Goal: Information Seeking & Learning: Check status

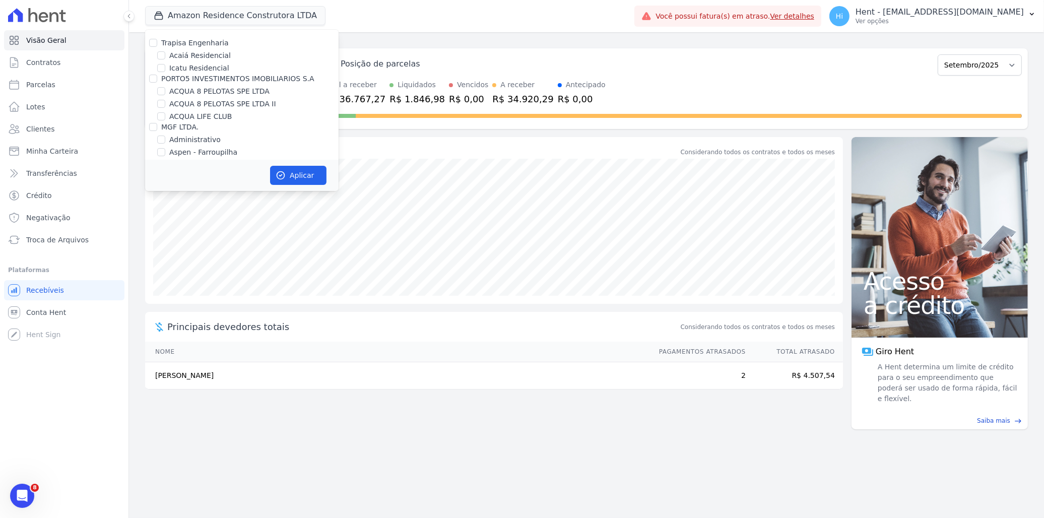
scroll to position [1903, 0]
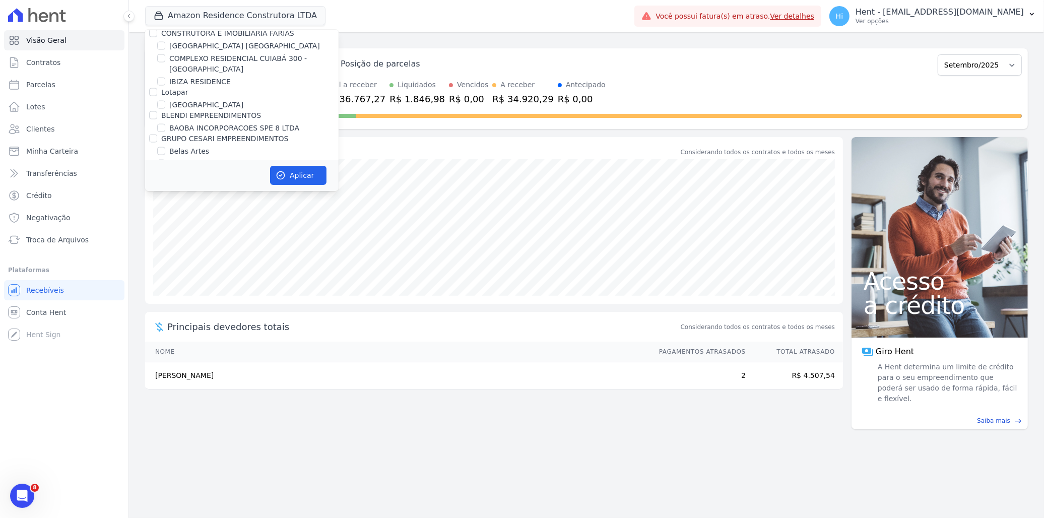
click at [185, 146] on label "Belas Artes" at bounding box center [189, 151] width 40 height 11
click at [165, 147] on input "Belas Artes" at bounding box center [161, 151] width 8 height 8
checkbox input "true"
click at [291, 175] on button "Aplicar" at bounding box center [298, 175] width 56 height 19
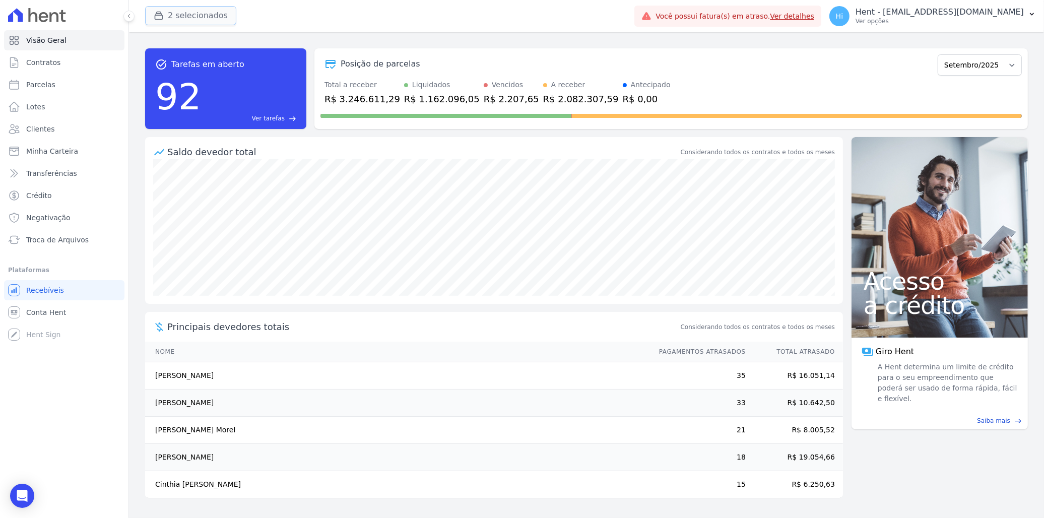
click at [204, 15] on button "2 selecionados" at bounding box center [190, 15] width 91 height 19
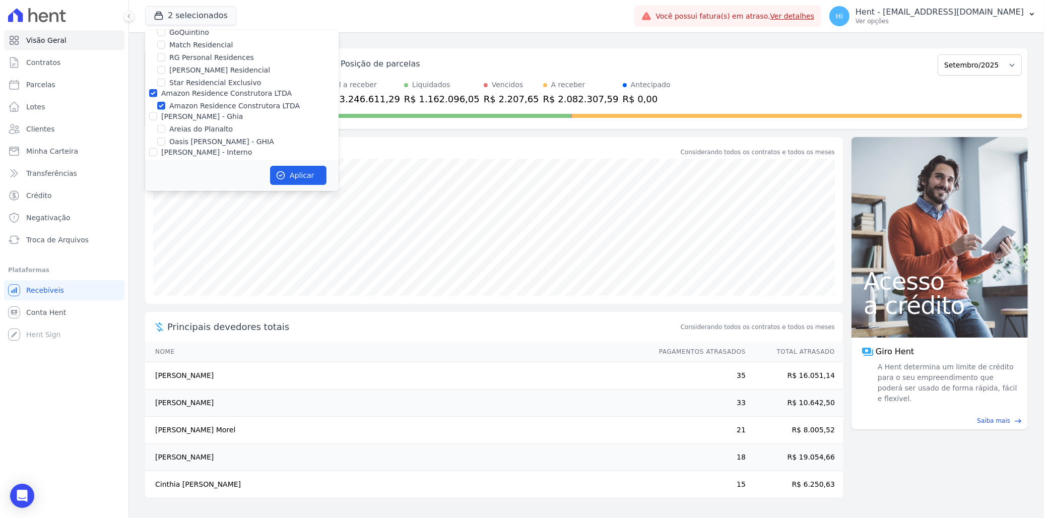
scroll to position [1318, 0]
click at [185, 105] on label "Amazon Residence Construtora LTDA" at bounding box center [234, 110] width 131 height 11
click at [165, 106] on input "Amazon Residence Construtora LTDA" at bounding box center [161, 110] width 8 height 8
checkbox input "false"
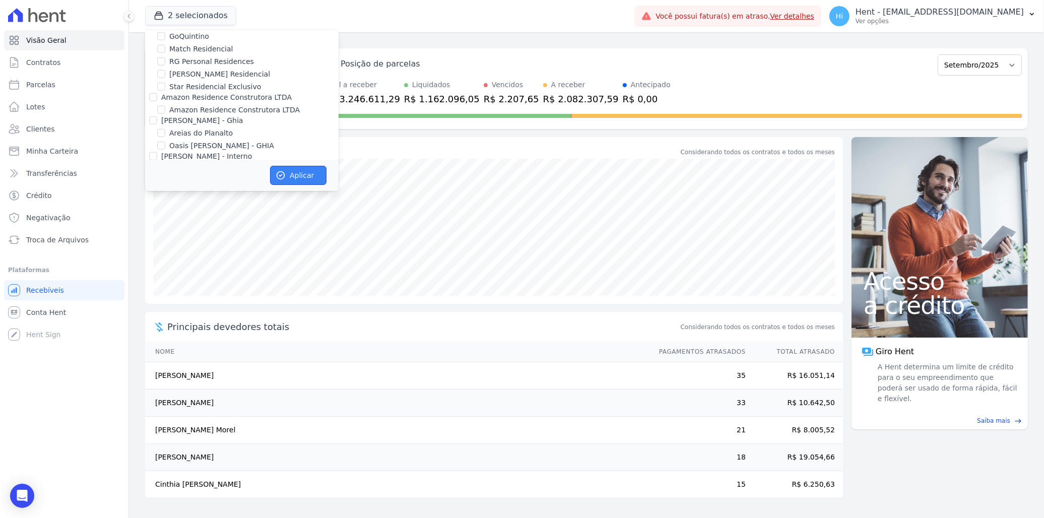
click at [289, 179] on button "Aplicar" at bounding box center [298, 175] width 56 height 19
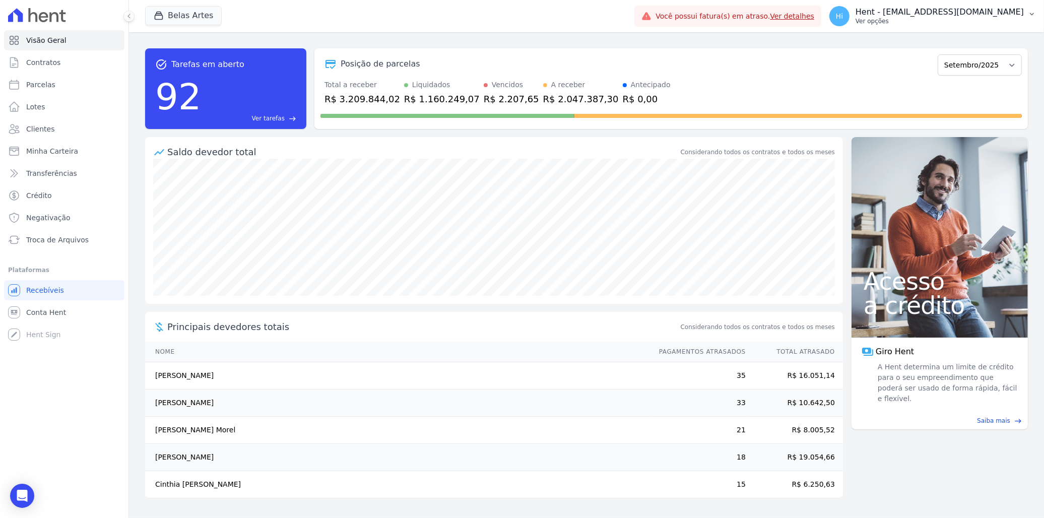
click at [955, 14] on p "Hent - [EMAIL_ADDRESS][DOMAIN_NAME]" at bounding box center [940, 12] width 168 height 10
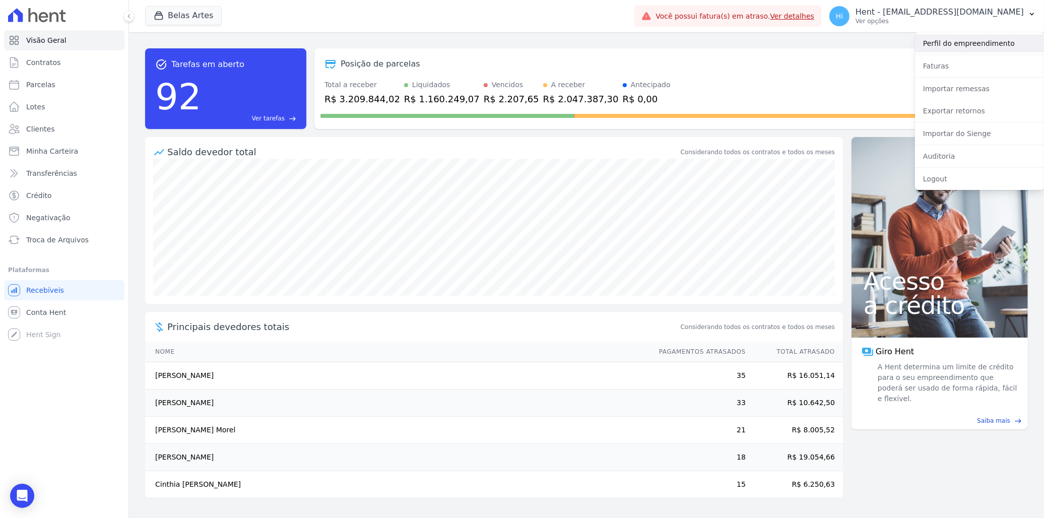
click at [972, 46] on link "Perfil do empreendimento" at bounding box center [979, 43] width 129 height 18
click at [815, 14] on link "Ver detalhes" at bounding box center [792, 16] width 44 height 8
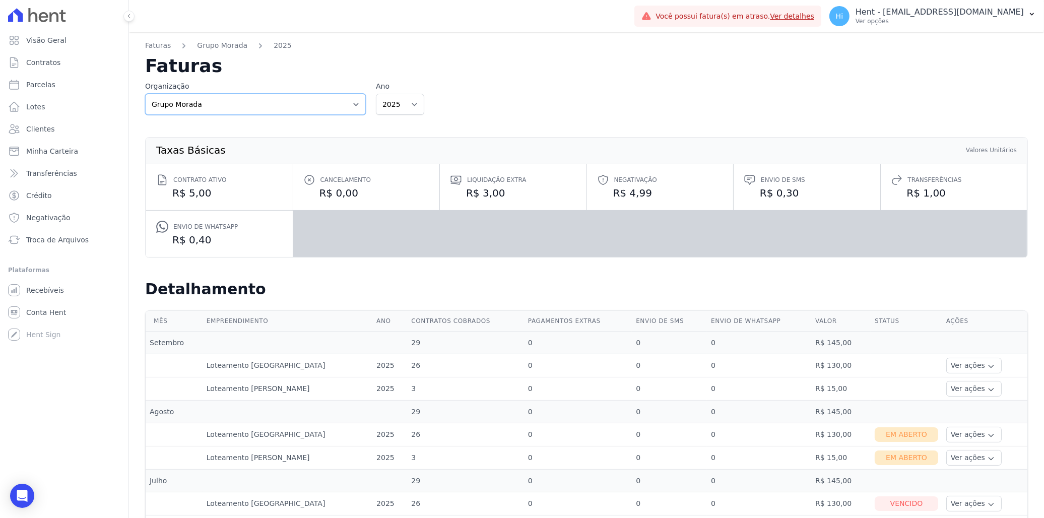
click at [274, 104] on select "3S Construções LTDA AGC Urbanismo Agile Urbanismo Agora Empreendimentos Aima Ur…" at bounding box center [255, 104] width 221 height 21
click at [261, 102] on select "3S Construções LTDA AGC Urbanismo Agile Urbanismo Agora Empreendimentos Aima Ur…" at bounding box center [255, 104] width 221 height 21
select select "6ba57905-2cef-497b-af15-ded0e308f114"
click at [145, 94] on select "3S Construções LTDA AGC Urbanismo Agile Urbanismo Agora Empreendimentos Aima Ur…" at bounding box center [255, 104] width 221 height 21
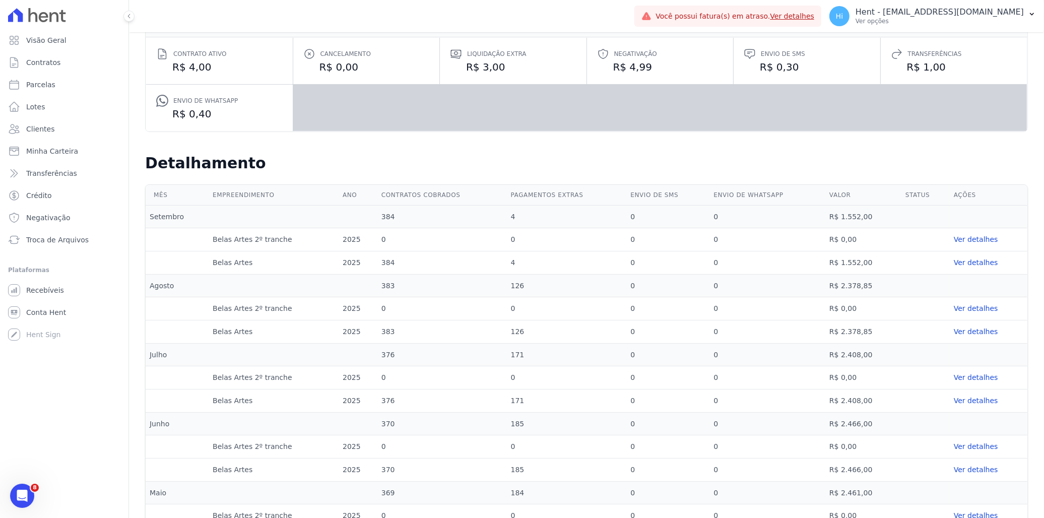
scroll to position [120, 0]
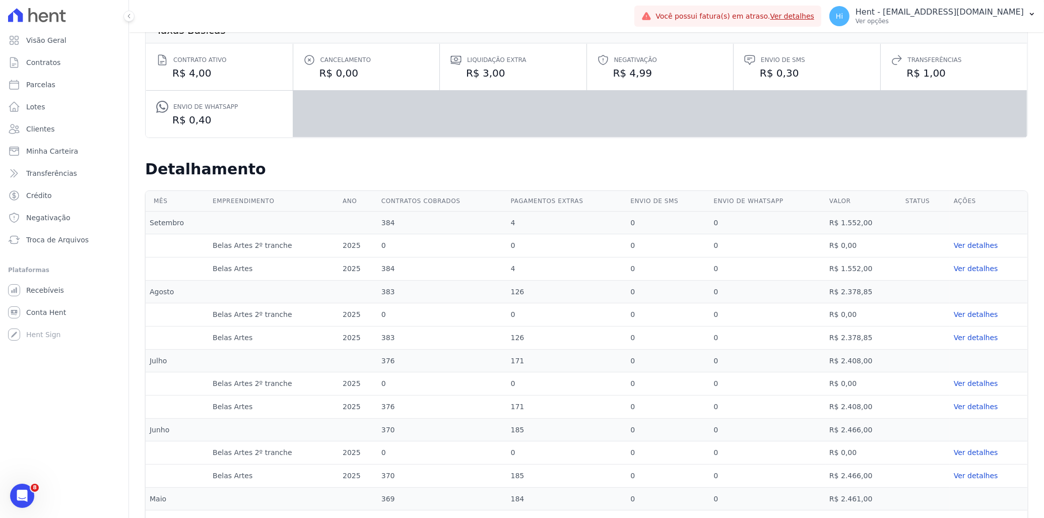
click at [966, 340] on link "Ver detalhes" at bounding box center [989, 338] width 70 height 11
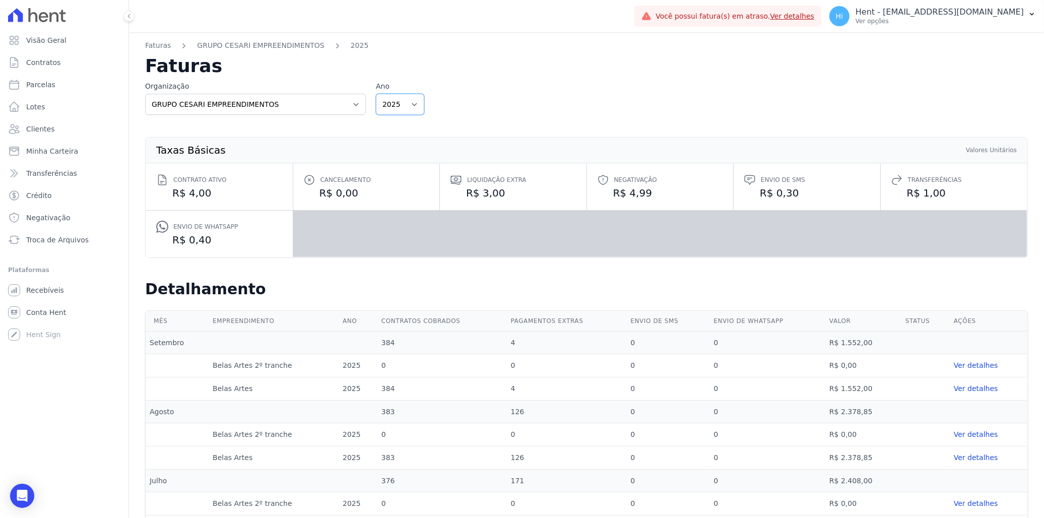
click at [401, 102] on select "2025 2024" at bounding box center [400, 104] width 48 height 21
select select "2024"
click at [376, 94] on select "2025 2024" at bounding box center [400, 104] width 48 height 21
click at [274, 46] on link "GRUPO CESARI EMPREENDIMENTOS" at bounding box center [260, 45] width 127 height 11
